Goal: Information Seeking & Learning: Check status

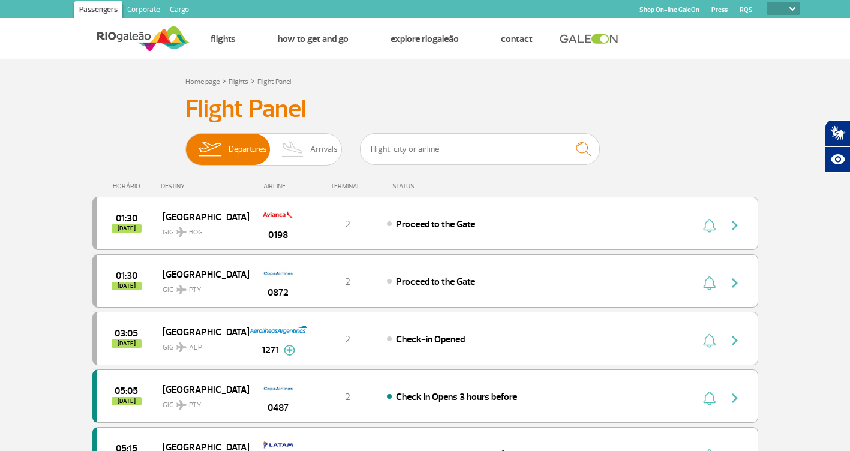
select select
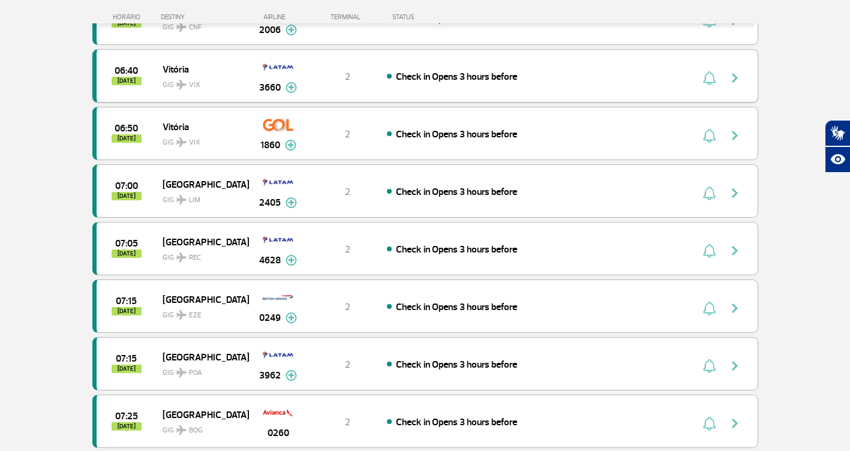
scroll to position [1199, 0]
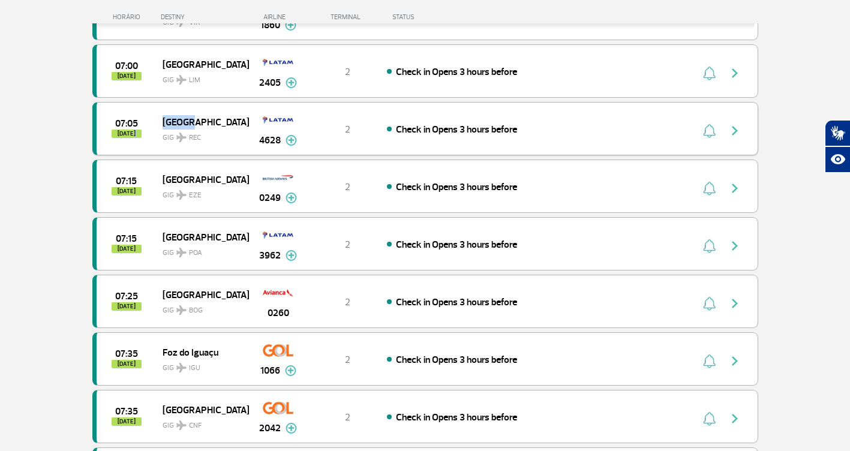
drag, startPoint x: 207, startPoint y: 124, endPoint x: 160, endPoint y: 118, distance: 47.2
click at [160, 118] on div "07:05 [DATE] [GEOGRAPHIC_DATA] GIG REC 4628 2 Check in Opens 3 hours before Par…" at bounding box center [425, 128] width 666 height 53
drag, startPoint x: 160, startPoint y: 118, endPoint x: 85, endPoint y: 130, distance: 75.8
drag, startPoint x: 144, startPoint y: 122, endPoint x: 198, endPoint y: 143, distance: 58.3
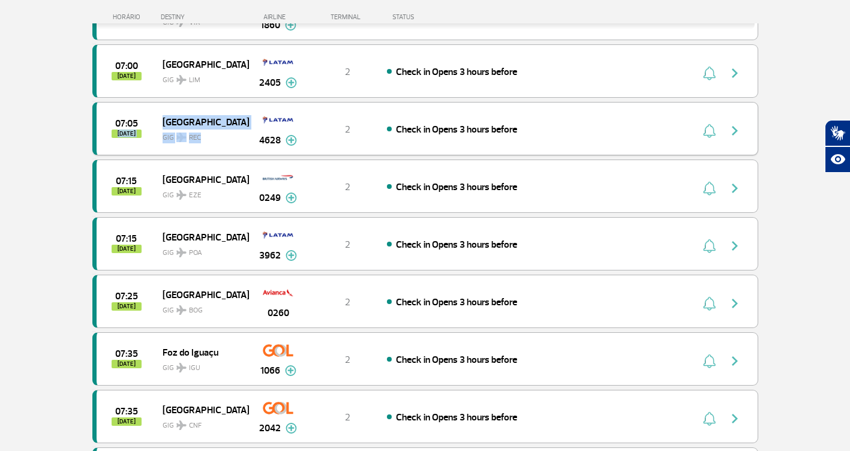
click at [198, 143] on div "07:05 [DATE] [GEOGRAPHIC_DATA] GIG REC 4628 2 Check in Opens 3 hours before Par…" at bounding box center [425, 128] width 666 height 53
drag, startPoint x: 198, startPoint y: 143, endPoint x: 74, endPoint y: 155, distance: 124.7
drag, startPoint x: 109, startPoint y: 133, endPoint x: 198, endPoint y: 139, distance: 89.6
click at [198, 139] on div "07:05 [DATE] [GEOGRAPHIC_DATA] GIG REC 4628 2 Check in Opens 3 hours before Par…" at bounding box center [425, 128] width 666 height 53
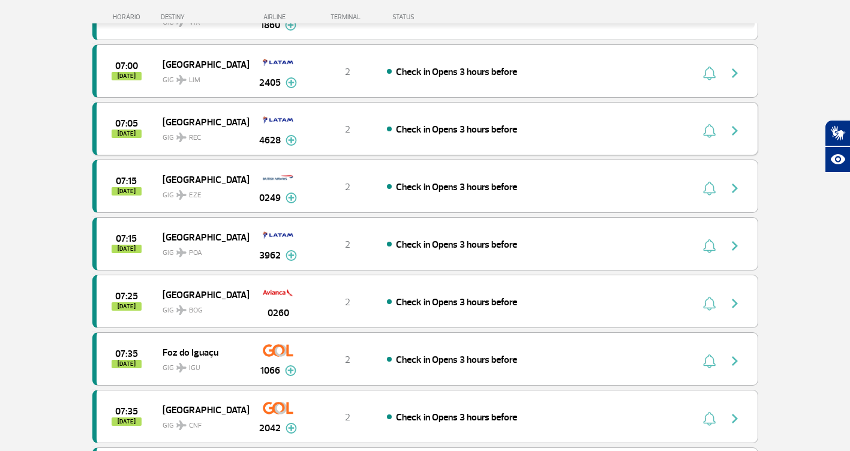
click at [198, 138] on span "REC" at bounding box center [195, 138] width 12 height 11
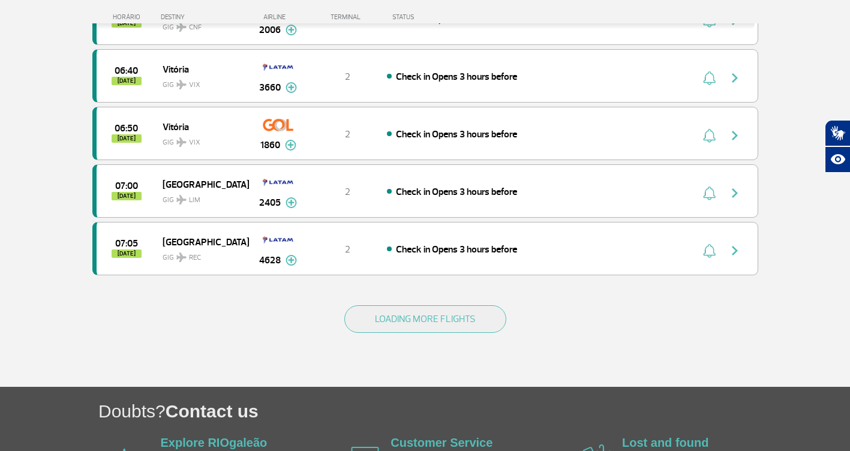
scroll to position [1082, 0]
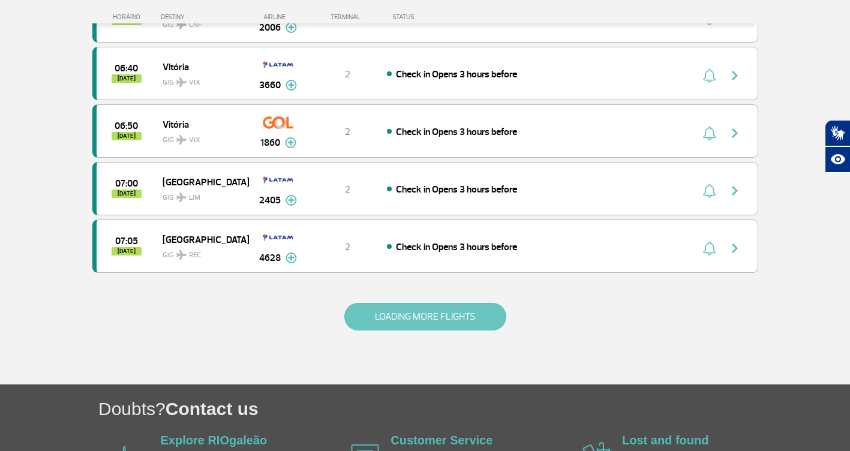
click at [434, 314] on button "LOADING MORE FLIGHTS" at bounding box center [425, 317] width 162 height 28
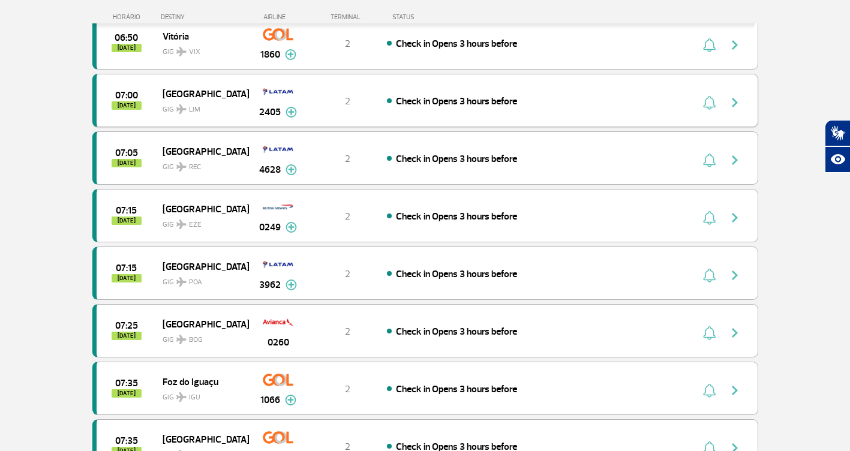
scroll to position [1142, 0]
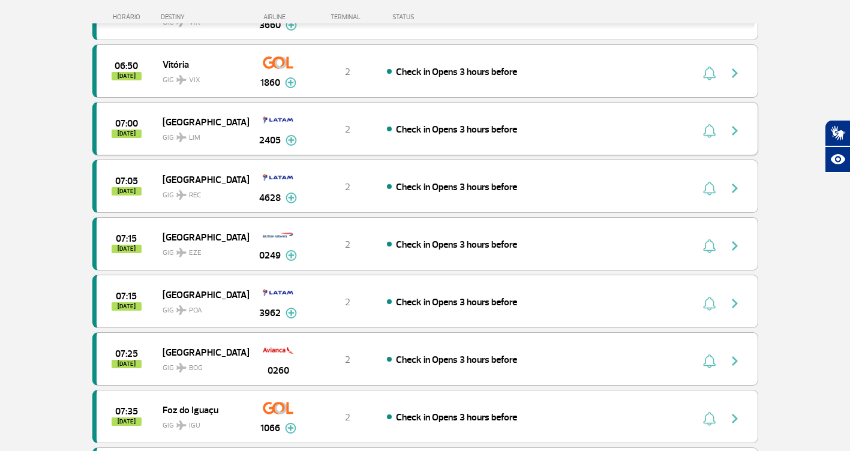
click at [207, 134] on span "GIG LIM" at bounding box center [201, 134] width 77 height 17
click at [210, 118] on span "[GEOGRAPHIC_DATA]" at bounding box center [201, 122] width 77 height 16
click at [320, 148] on div "07:00 [DATE] Lima GIG LIM 2405 2 Check in Opens 3 hours before Parcerias: Delta…" at bounding box center [425, 128] width 666 height 53
click at [328, 71] on div "2" at bounding box center [347, 71] width 79 height 13
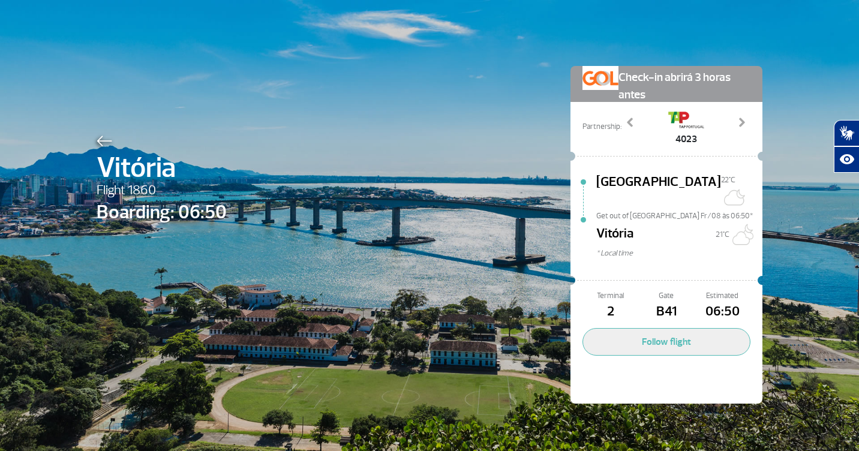
click at [123, 139] on div at bounding box center [162, 139] width 130 height 14
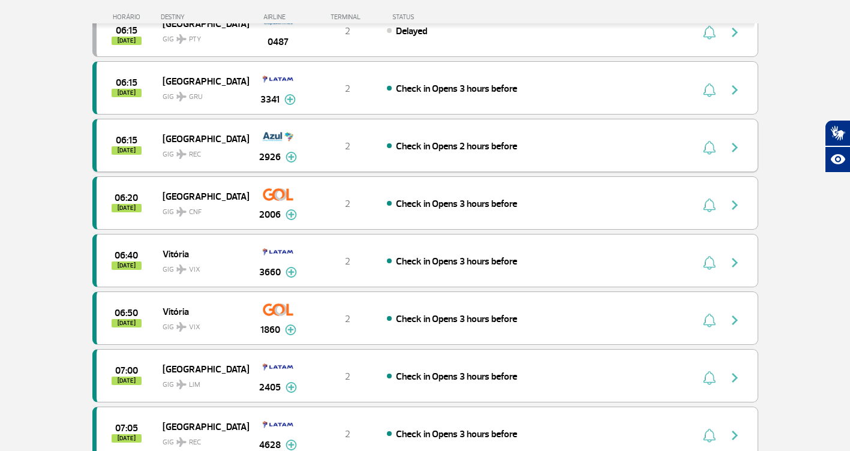
scroll to position [874, 0]
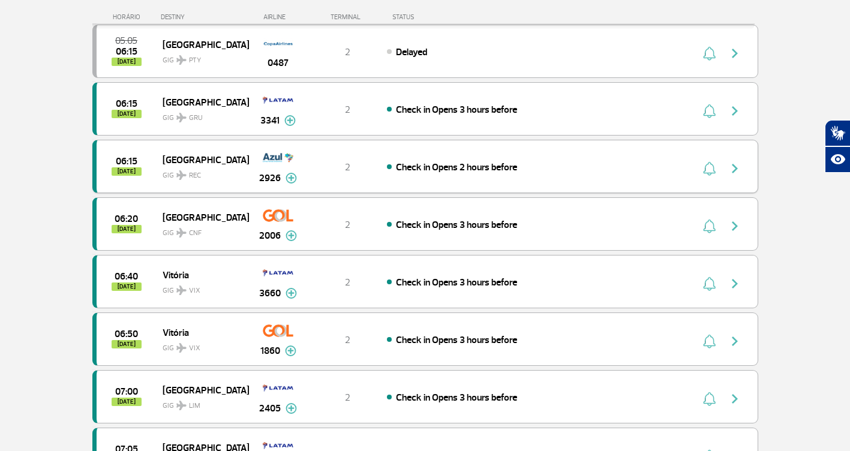
click at [336, 183] on div "06:15 [DATE] Recife GIG REC 2926 2 Check in Opens 2 hours before Parcerias: Avi…" at bounding box center [425, 166] width 666 height 53
click at [312, 178] on div "06:15 [DATE] Recife GIG REC 2926 2 Check in Opens 2 hours before Parcerias: Avi…" at bounding box center [425, 166] width 666 height 53
click at [323, 86] on div "06:15 [DATE] [GEOGRAPHIC_DATA] GIG GRU 3341 2 Check in Opens 3 hours before Par…" at bounding box center [425, 108] width 666 height 53
drag, startPoint x: 323, startPoint y: 86, endPoint x: 313, endPoint y: 92, distance: 11.3
click at [313, 92] on div "06:15 [DATE] [GEOGRAPHIC_DATA] GIG GRU 3341 2 Check in Opens 3 hours before Par…" at bounding box center [425, 108] width 666 height 53
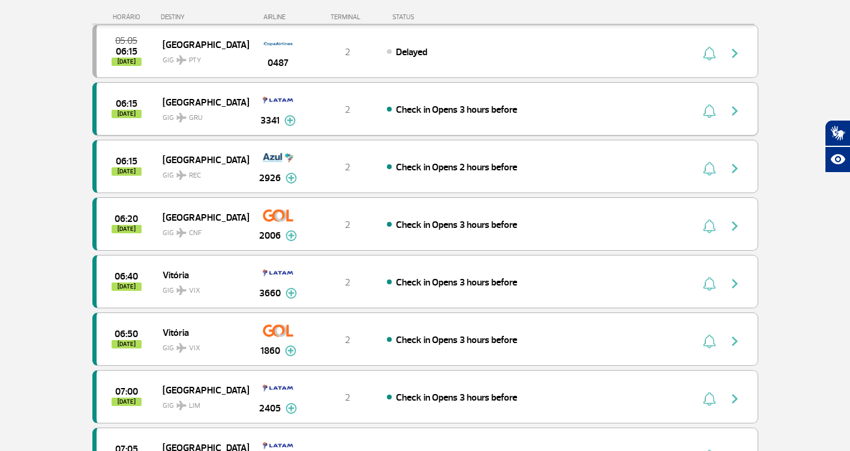
click at [313, 93] on div "06:15 [DATE] [GEOGRAPHIC_DATA] GIG GRU 3341 2 Check in Opens 3 hours before Par…" at bounding box center [425, 108] width 666 height 53
click at [316, 94] on div "06:15 [DATE] [GEOGRAPHIC_DATA] GIG GRU 3341 2 Check in Opens 3 hours before Par…" at bounding box center [425, 108] width 666 height 53
click at [306, 65] on div "0487" at bounding box center [277, 51] width 59 height 38
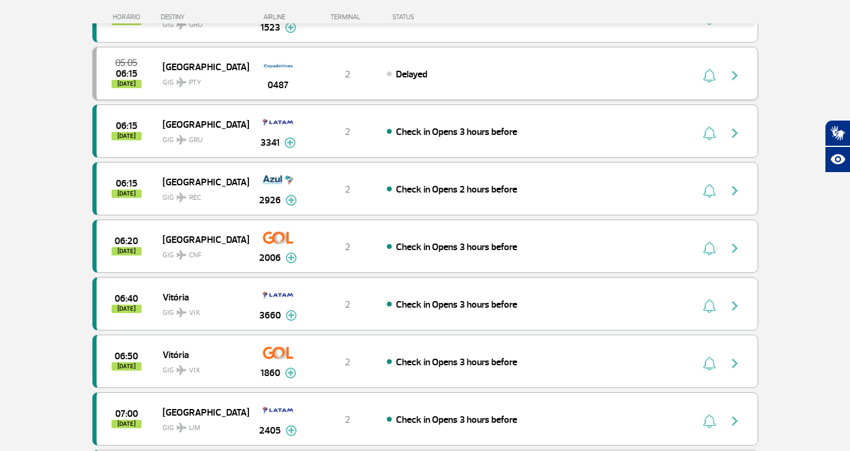
scroll to position [814, 0]
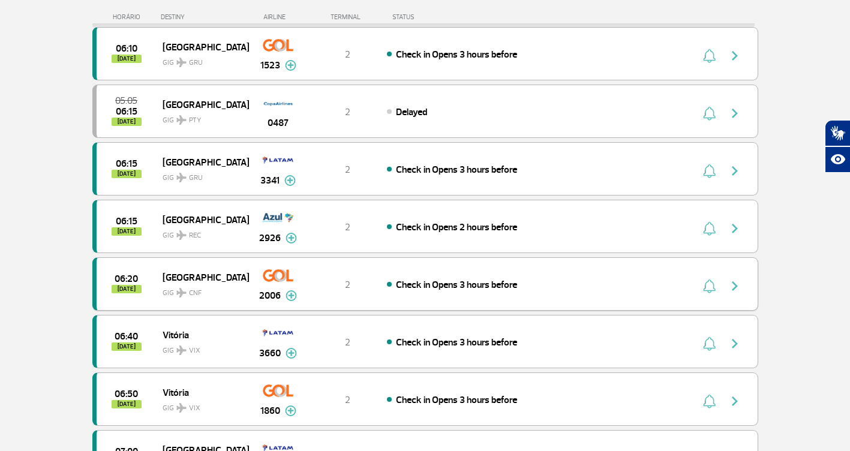
click at [324, 289] on div "2" at bounding box center [347, 284] width 79 height 13
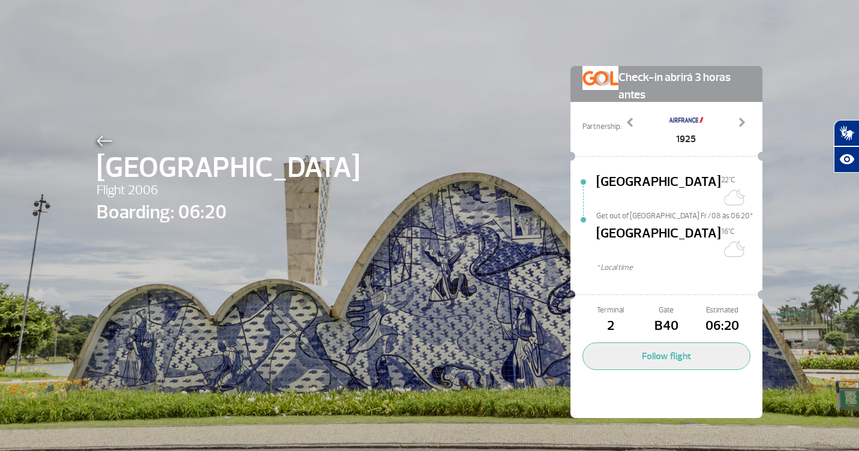
click at [88, 137] on div "Belo Horizonte Flight 2006 Boarding: 06:20 Check-in abrirá 3 horas antes Partne…" at bounding box center [430, 224] width 684 height 448
click at [98, 137] on img at bounding box center [105, 141] width 16 height 11
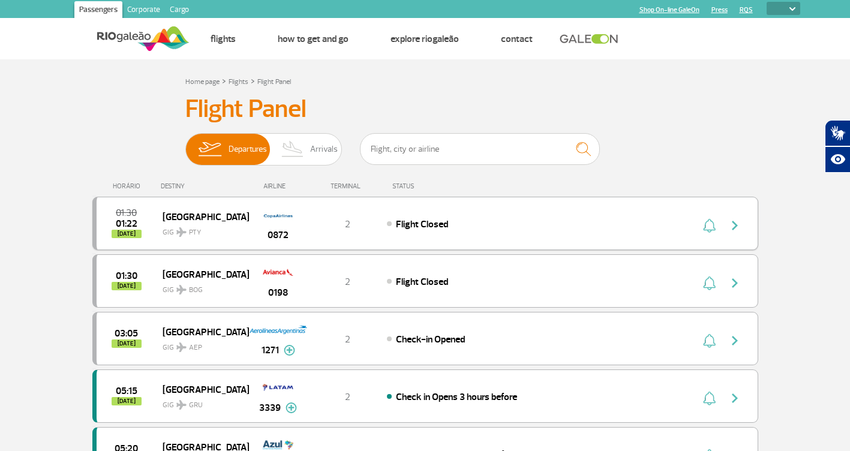
click at [305, 238] on div "0872" at bounding box center [277, 223] width 59 height 38
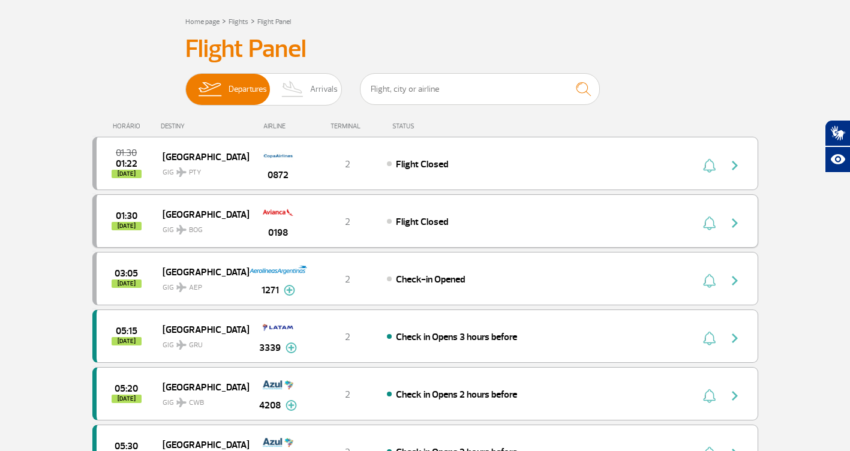
click at [323, 225] on div "2" at bounding box center [347, 221] width 79 height 13
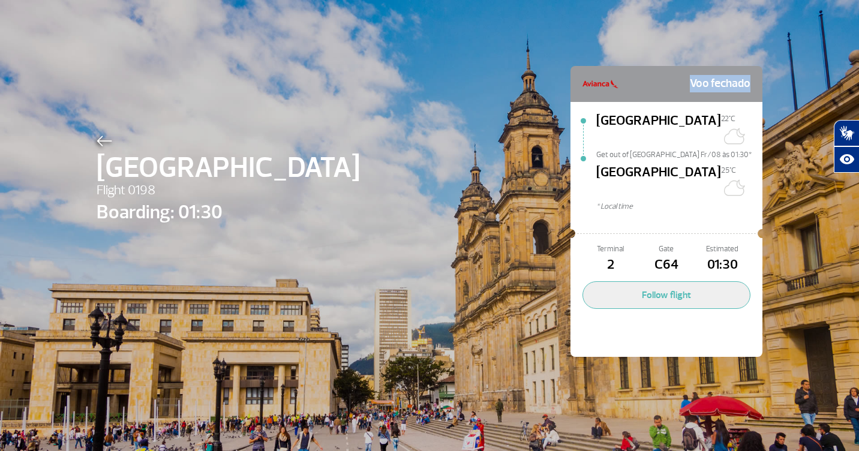
drag, startPoint x: 717, startPoint y: 82, endPoint x: 676, endPoint y: 79, distance: 40.3
click at [676, 79] on div "Voo fechado" at bounding box center [666, 84] width 192 height 36
click at [643, 76] on div "Voo fechado" at bounding box center [666, 84] width 168 height 24
drag, startPoint x: 630, startPoint y: 79, endPoint x: 549, endPoint y: 85, distance: 81.1
click at [549, 85] on div "Bogotá Flight 0198 Boarding: 01:30 Voo fechado [GEOGRAPHIC_DATA] 22°C Get out o…" at bounding box center [430, 193] width 684 height 387
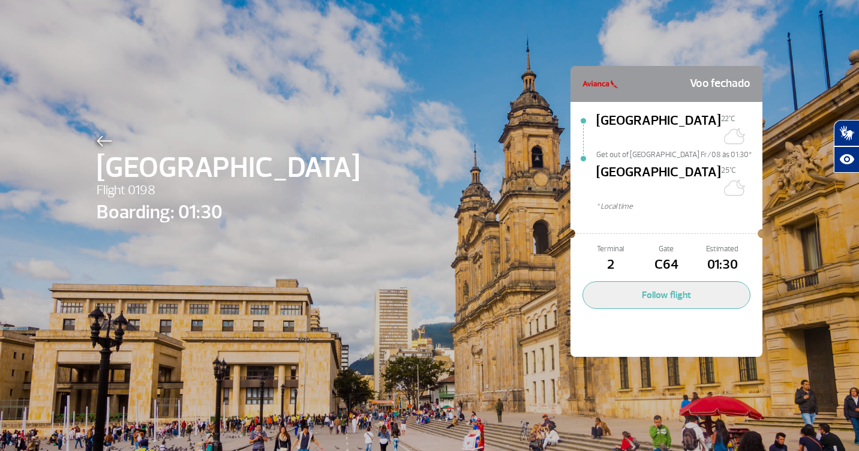
drag, startPoint x: 549, startPoint y: 85, endPoint x: 464, endPoint y: 96, distance: 86.5
click at [471, 96] on div "Bogotá Flight 0198 Boarding: 01:30 Voo fechado [GEOGRAPHIC_DATA] 22°C Get out o…" at bounding box center [430, 193] width 684 height 387
click at [103, 135] on div at bounding box center [228, 139] width 263 height 14
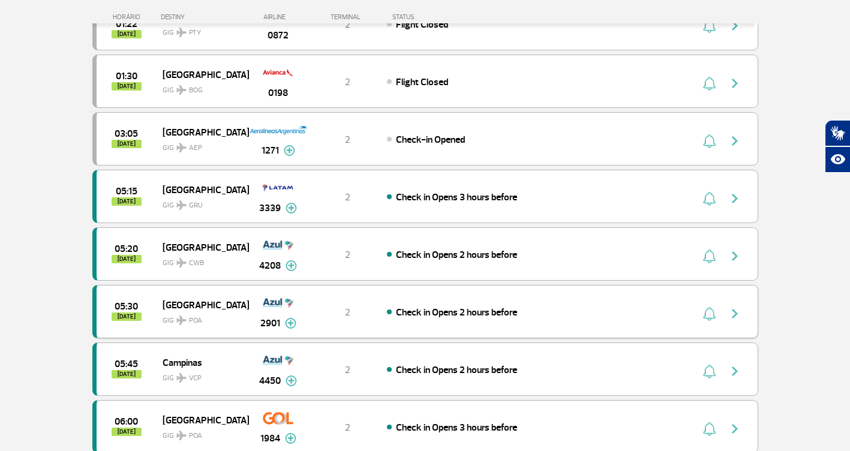
scroll to position [360, 0]
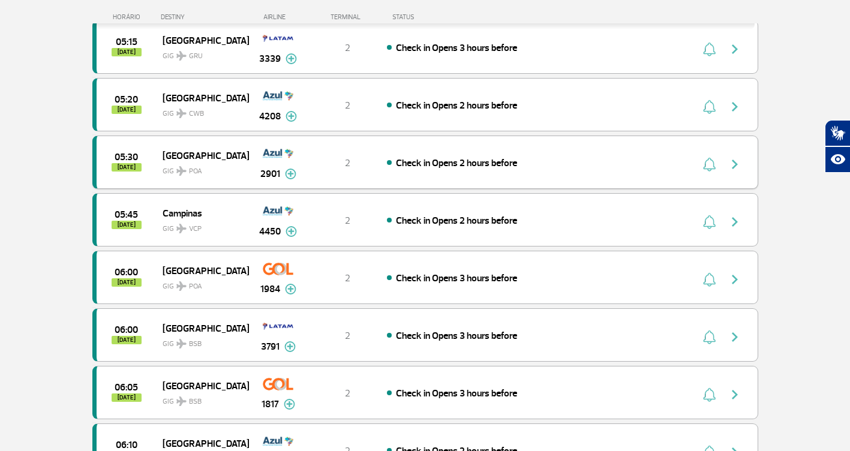
click at [418, 162] on span "Check in Opens 2 hours before" at bounding box center [456, 163] width 121 height 12
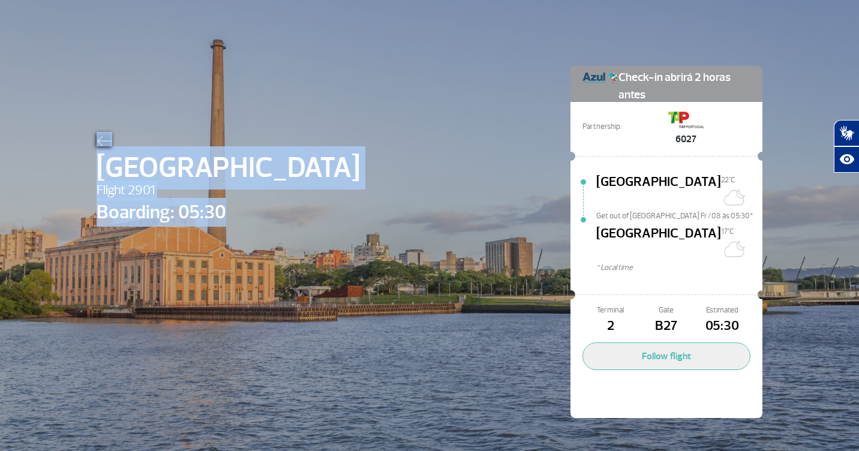
drag, startPoint x: 266, startPoint y: 185, endPoint x: 283, endPoint y: 248, distance: 65.7
click at [283, 248] on div "[GEOGRAPHIC_DATA] Flight 2901 Boarding: 05:30 Check-in abrirá 2 horas antes Par…" at bounding box center [430, 224] width 684 height 448
drag, startPoint x: 283, startPoint y: 248, endPoint x: 286, endPoint y: 218, distance: 30.7
click at [286, 218] on div "[GEOGRAPHIC_DATA] Flight 2901 Boarding: 05:30 Check-in abrirá 2 horas antes Par…" at bounding box center [430, 224] width 684 height 448
drag, startPoint x: 281, startPoint y: 217, endPoint x: 124, endPoint y: 101, distance: 195.0
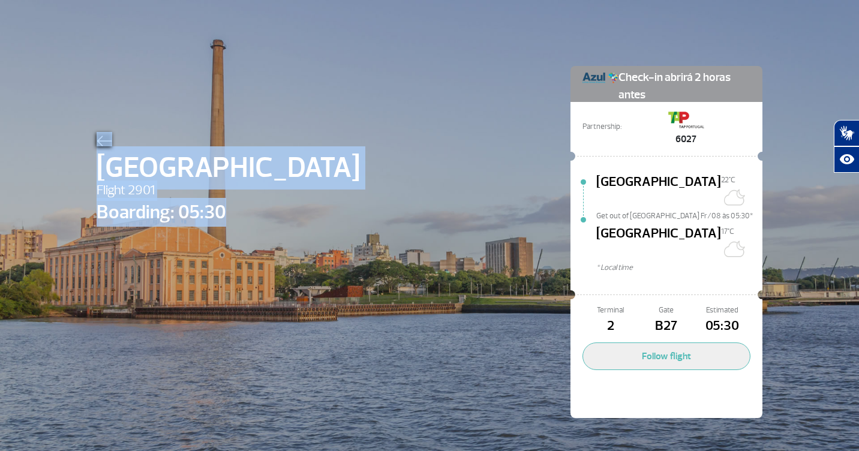
click at [124, 101] on div "[GEOGRAPHIC_DATA] Flight 2901 Boarding: 05:30 Check-in abrirá 2 horas antes Par…" at bounding box center [430, 224] width 684 height 448
drag, startPoint x: 124, startPoint y: 101, endPoint x: 104, endPoint y: 134, distance: 39.3
click at [104, 134] on div at bounding box center [228, 139] width 263 height 14
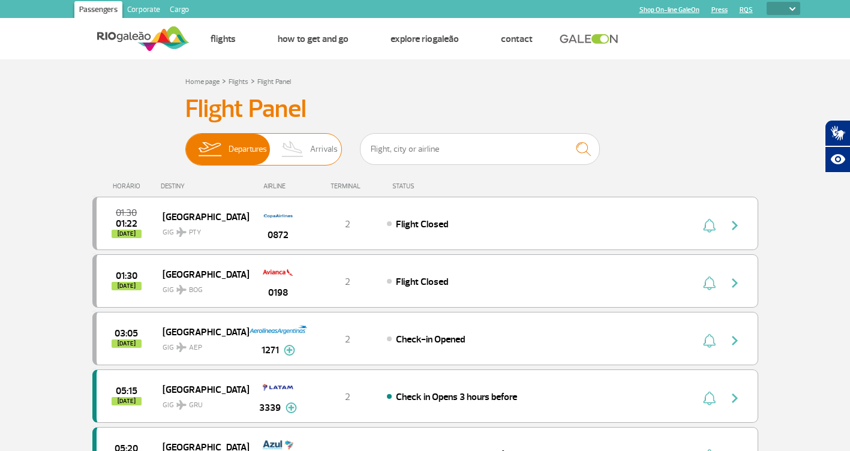
click at [303, 139] on img at bounding box center [292, 149] width 35 height 31
click at [185, 143] on input "Departures Arrivals" at bounding box center [185, 143] width 0 height 0
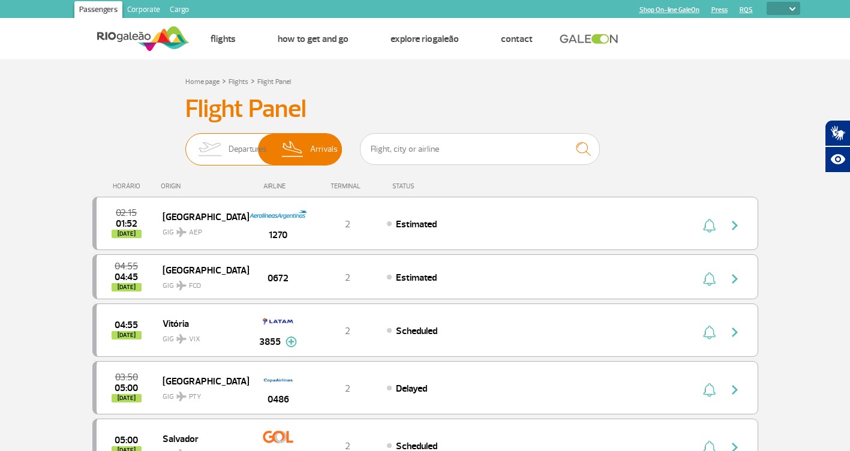
click at [205, 153] on img at bounding box center [210, 149] width 38 height 31
click at [185, 143] on input "Departures Arrivals" at bounding box center [185, 143] width 0 height 0
